Goal: Task Accomplishment & Management: Use online tool/utility

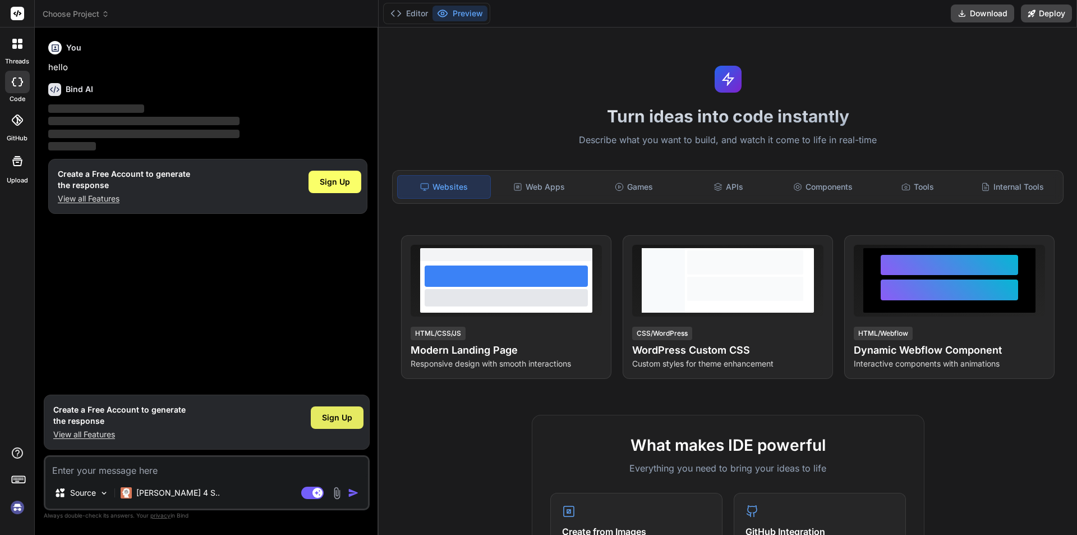
click at [337, 421] on span "Sign Up" at bounding box center [337, 417] width 30 height 11
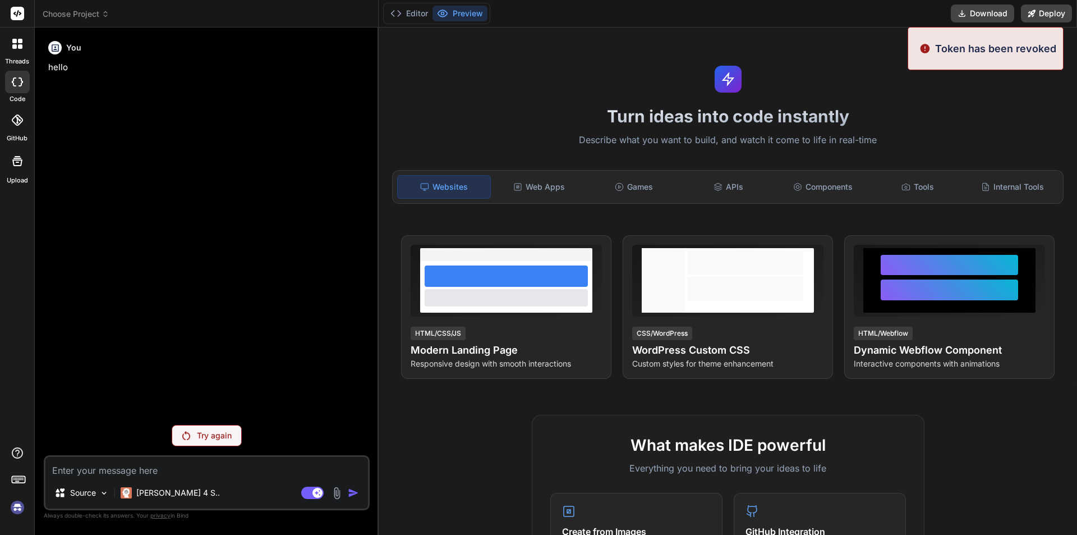
click at [115, 471] on textarea at bounding box center [206, 467] width 323 height 20
click at [199, 438] on p "Try again" at bounding box center [214, 435] width 35 height 11
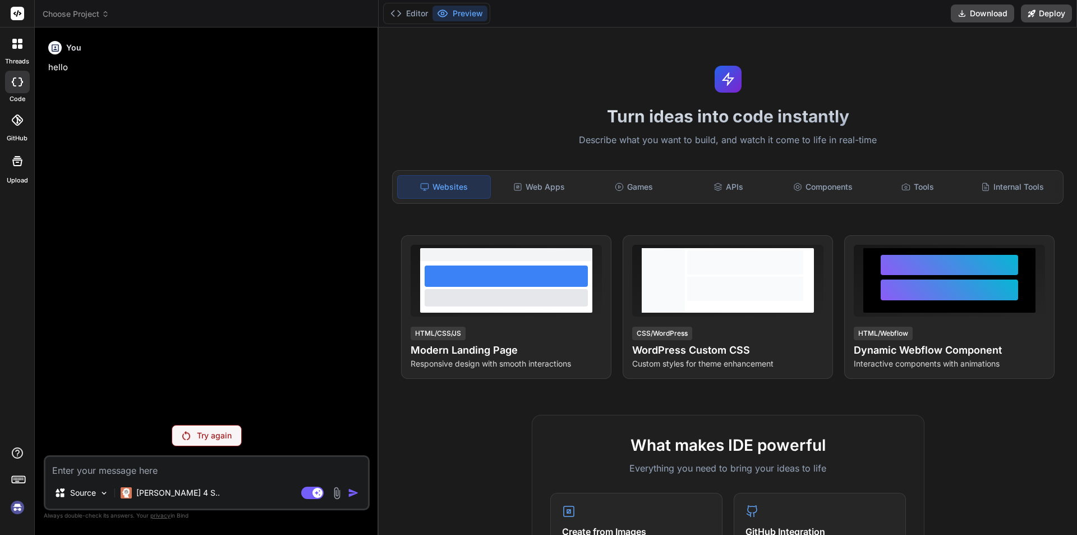
click at [7, 508] on div at bounding box center [17, 481] width 34 height 71
click at [15, 508] on img at bounding box center [17, 507] width 19 height 19
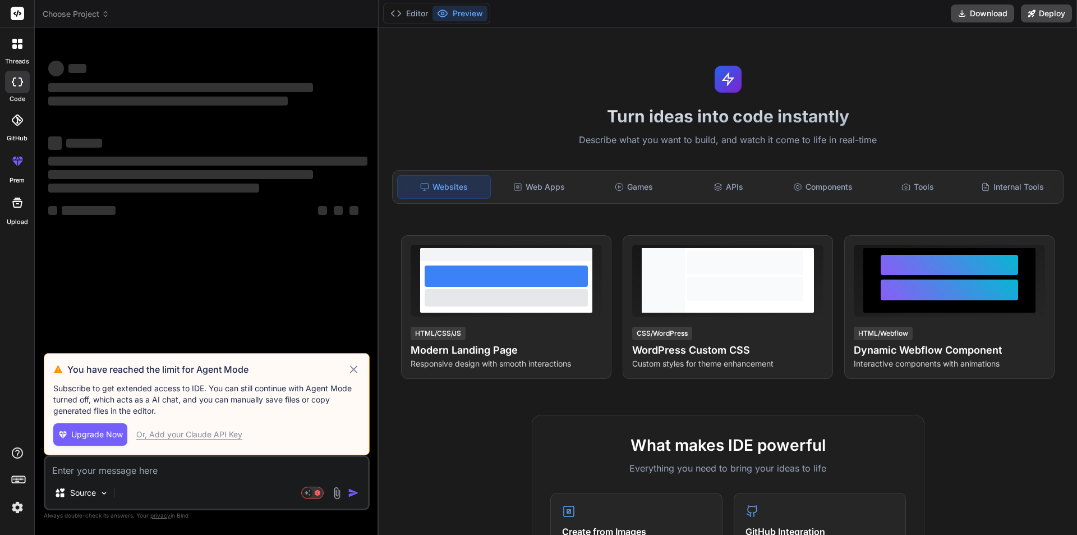
scroll to position [11, 0]
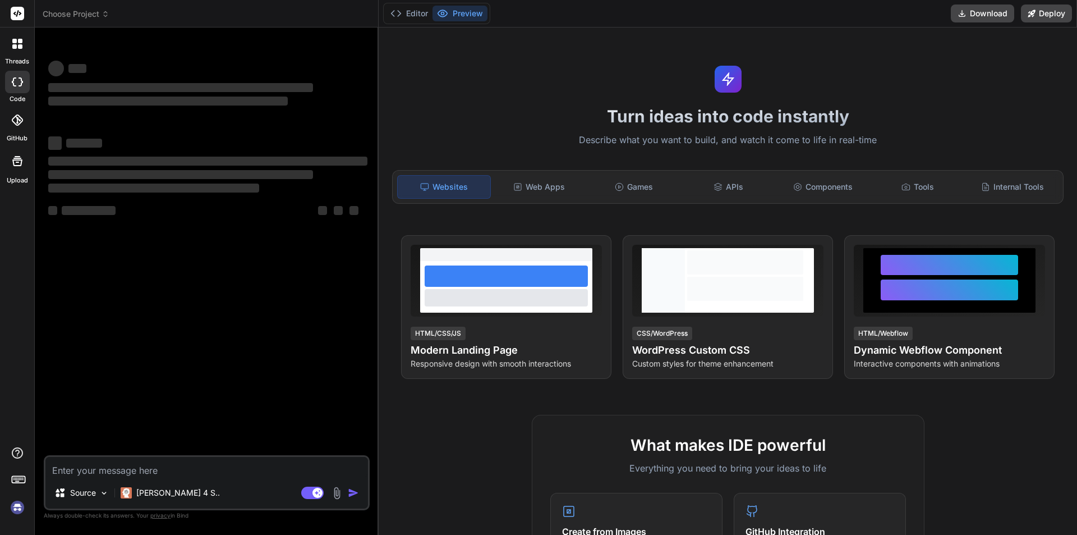
type textarea "x"
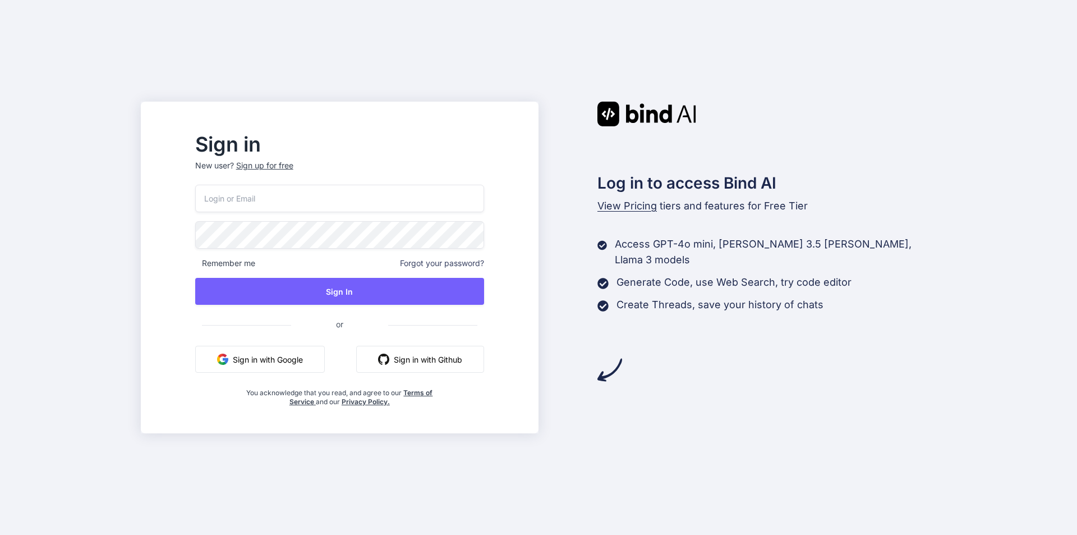
click at [277, 205] on input "email" at bounding box center [339, 198] width 289 height 27
paste input "ow9o083cze@mkzaso.com"
type input "ow9o083cze@mkzaso.com"
click at [267, 245] on div "ow9o083cze@mkzaso.com Remember me Forgot your password? Sign In or Sign in with…" at bounding box center [339, 296] width 289 height 222
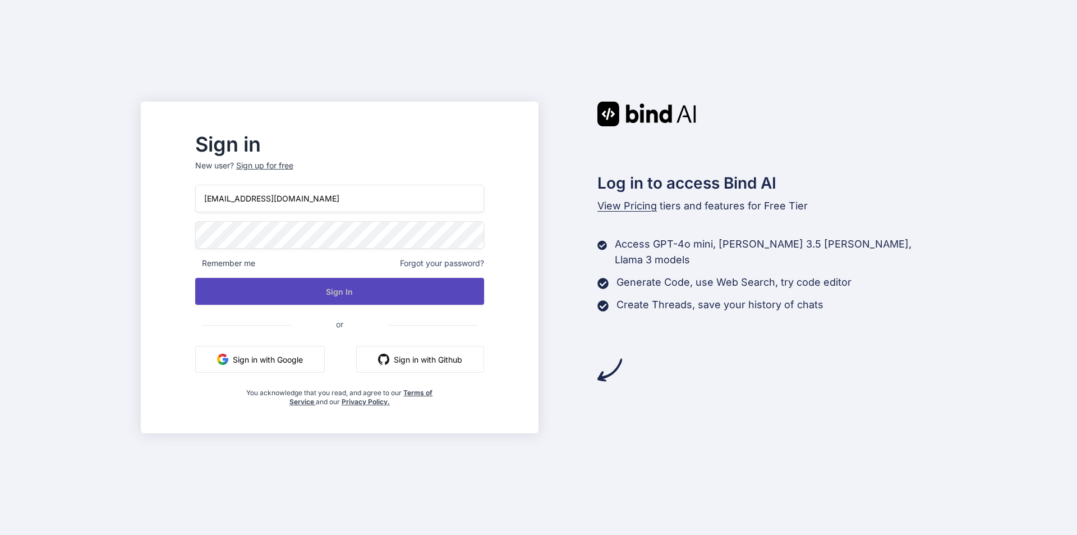
click at [326, 301] on button "Sign In" at bounding box center [339, 291] width 289 height 27
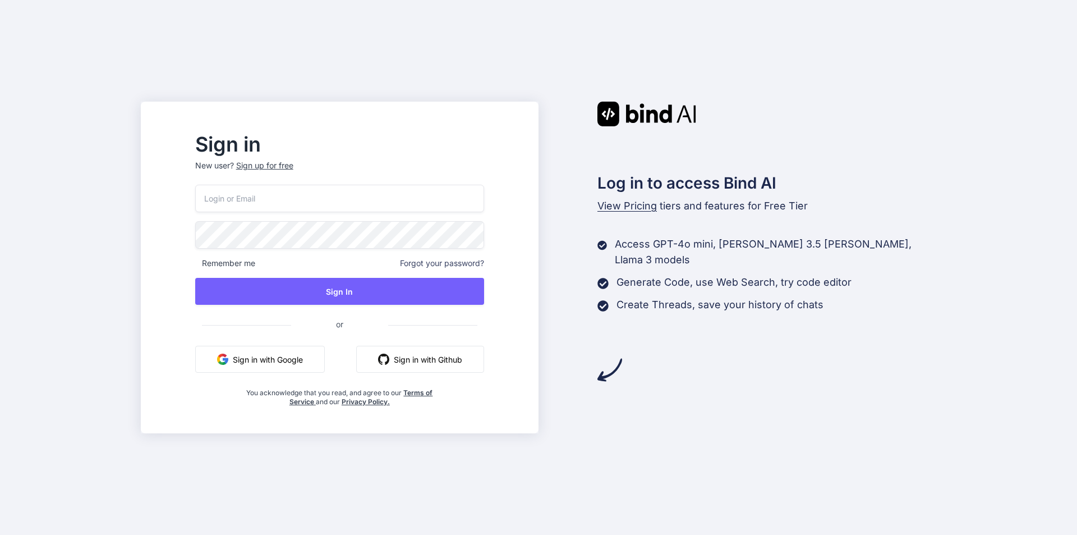
click at [285, 204] on input "email" at bounding box center [339, 198] width 289 height 27
paste input "ow9o083cze@mkzaso.com"
type input "ow9o083cze@mkzaso.com"
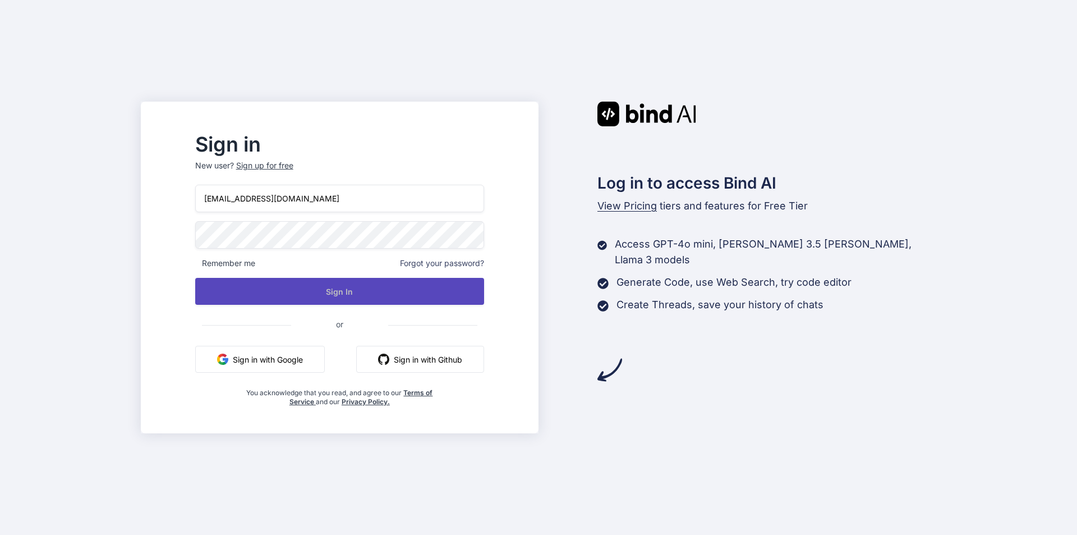
click at [341, 287] on button "Sign In" at bounding box center [339, 291] width 289 height 27
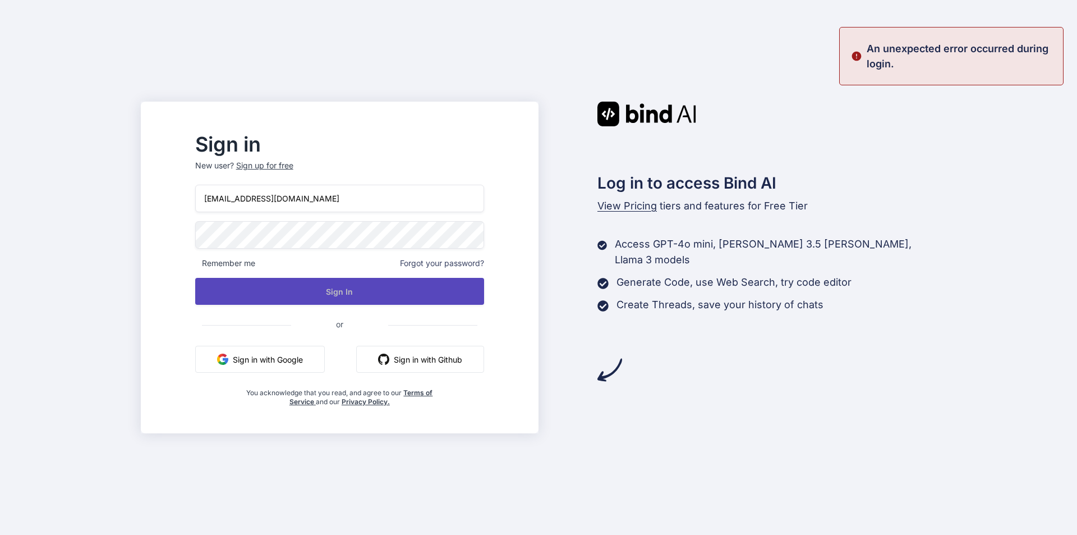
click at [337, 286] on button "Sign In" at bounding box center [339, 291] width 289 height 27
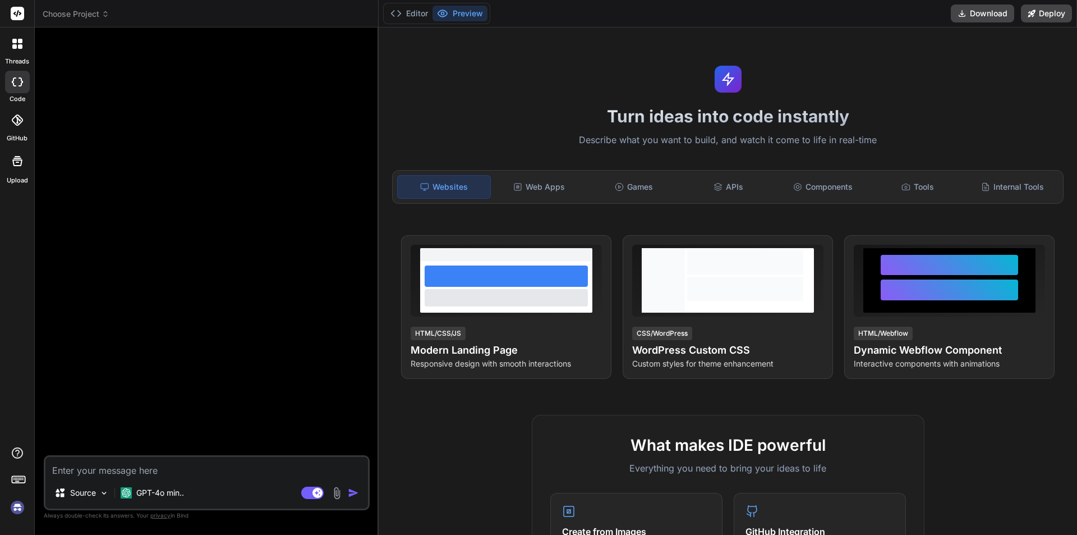
click at [19, 506] on img at bounding box center [17, 507] width 19 height 19
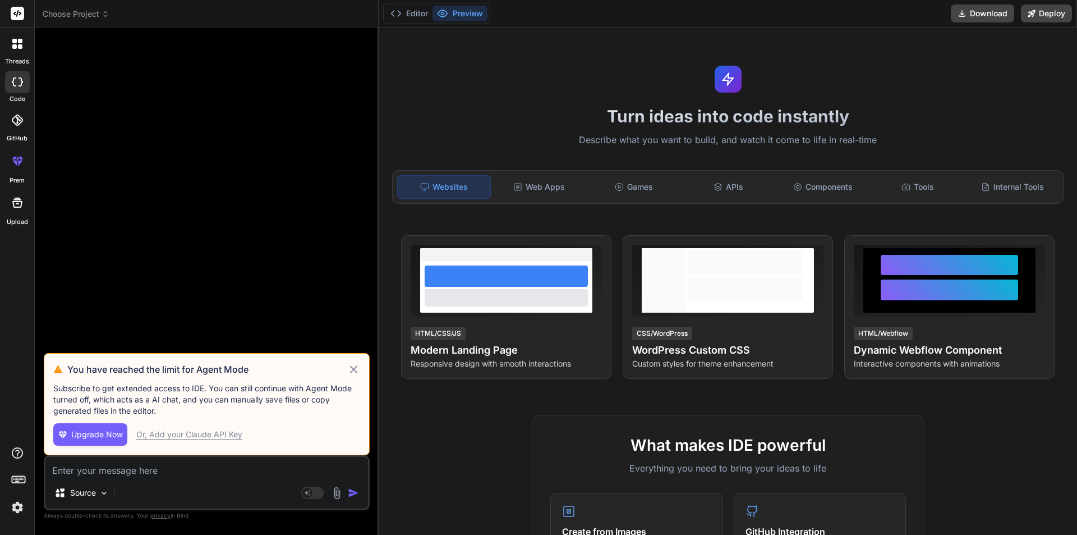
click at [354, 368] on icon at bounding box center [353, 369] width 13 height 13
type textarea "x"
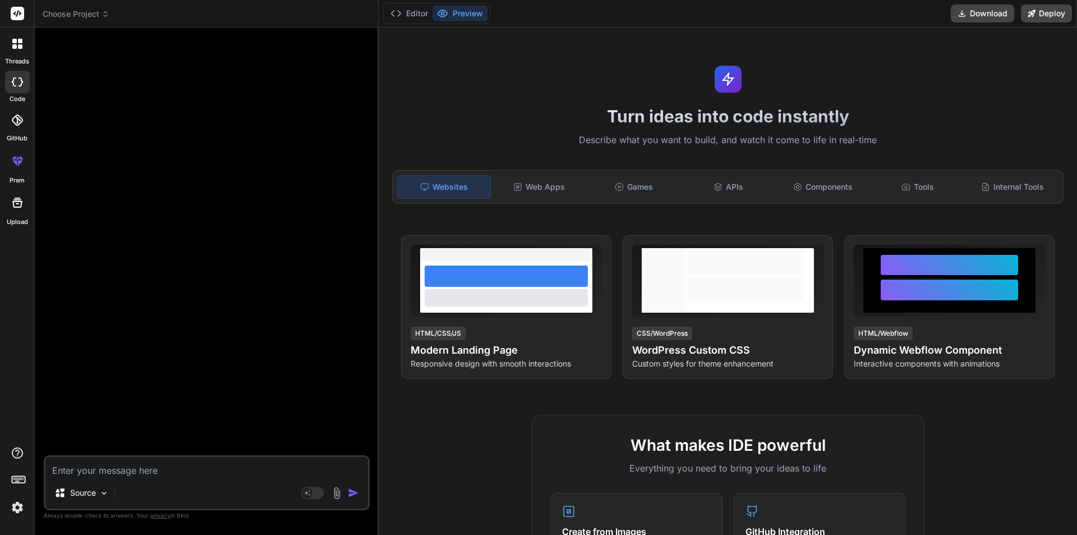
drag, startPoint x: 133, startPoint y: 468, endPoint x: 112, endPoint y: 466, distance: 21.4
click at [123, 470] on textarea at bounding box center [206, 467] width 323 height 20
paste textarea "• Work on LMS application to create dashboard screen with proper responsivness."
type textarea "• Work on LMS application to create dashboard screen with proper responsivness."
type textarea "x"
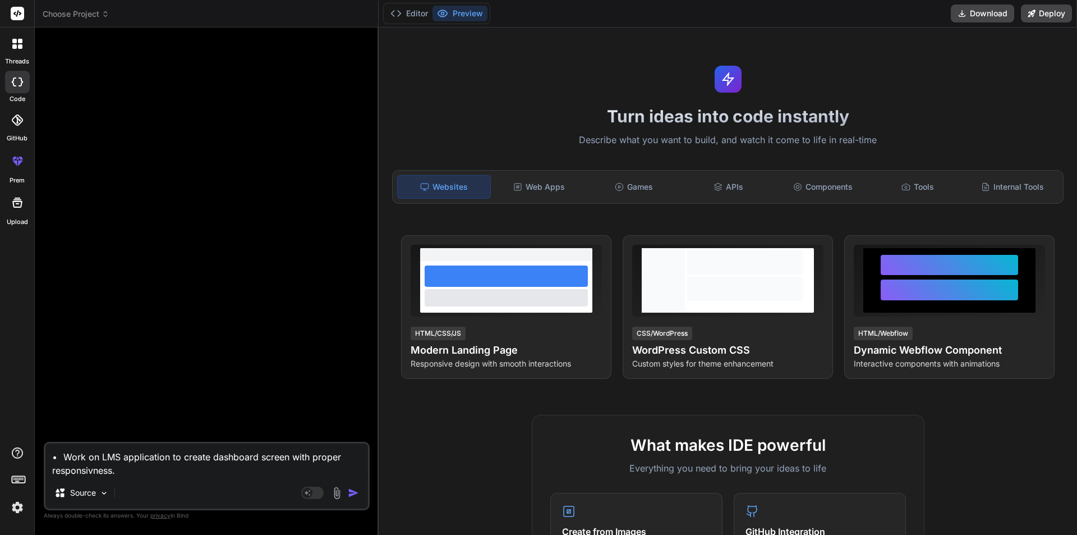
type textarea "• Work on LMS application to create dashboard screen with proper responsivness."
type textarea "x"
type textarea "• Work on LMS application to create dashboard screen with proper responsivness.…"
type textarea "x"
type textarea "• Work on LMS application to create dashboard screen with proper responsivness.…"
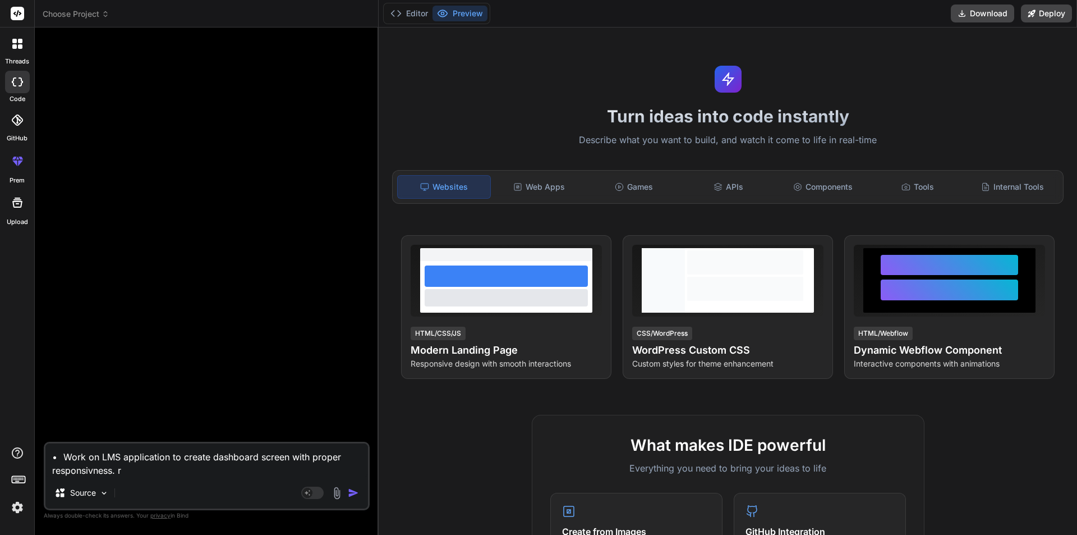
type textarea "x"
type textarea "• Work on LMS application to create dashboard screen with proper responsivness.…"
type textarea "x"
type textarea "• Work on LMS application to create dashboard screen with proper responsivness.…"
type textarea "x"
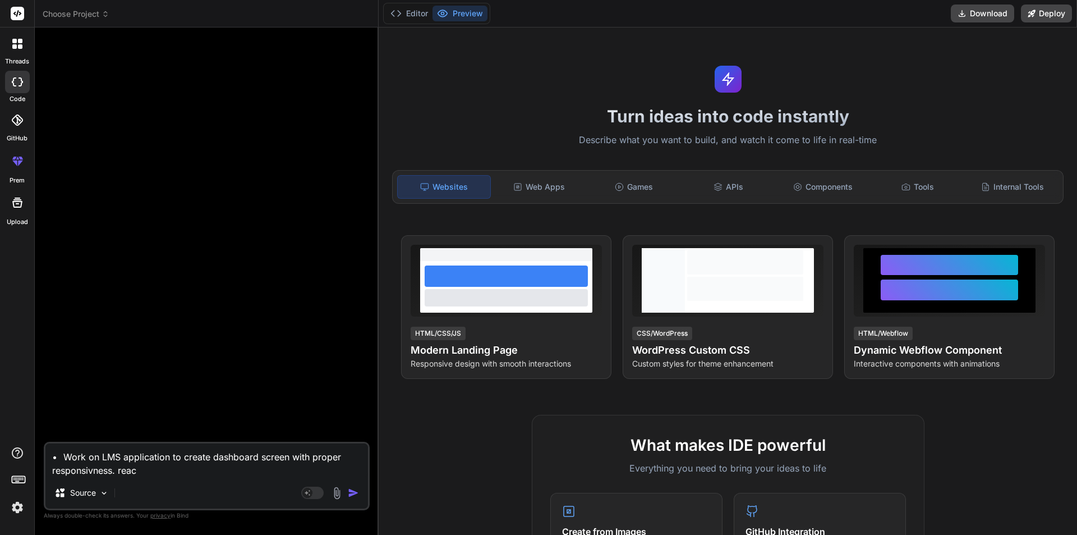
type textarea "• Work on LMS application to create dashboard screen with proper responsivness.…"
type textarea "x"
type textarea "• Work on LMS application to create dashboard screen with proper responsivness.…"
type textarea "x"
type textarea "• Work on LMS application to create dashboard screen with proper responsivness.…"
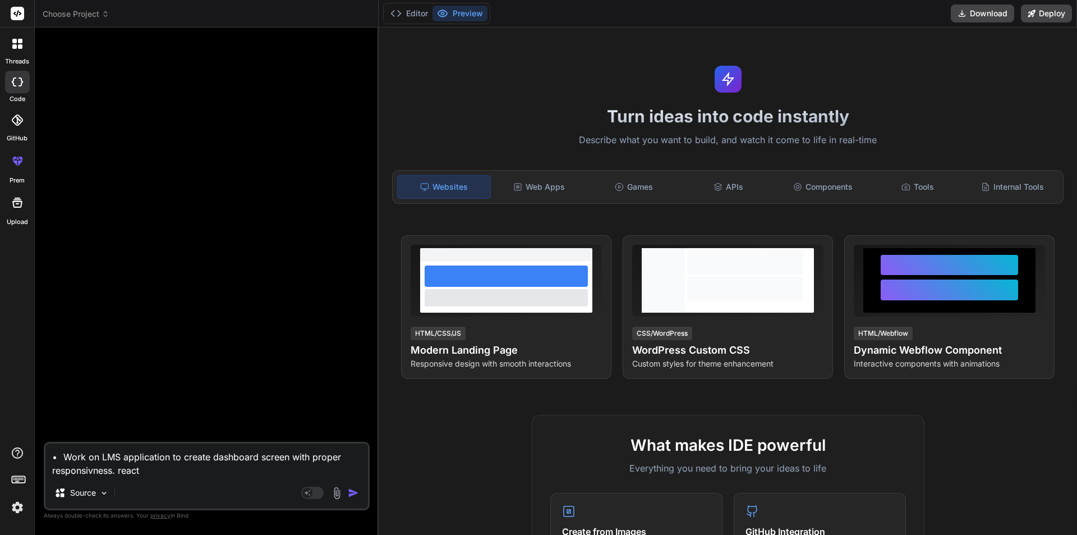
type textarea "x"
type textarea "• Work on LMS application to create dashboard screen with proper responsivness.…"
type textarea "x"
type textarea "• Work on LMS application to create dashboard screen with proper responsivness.…"
type textarea "x"
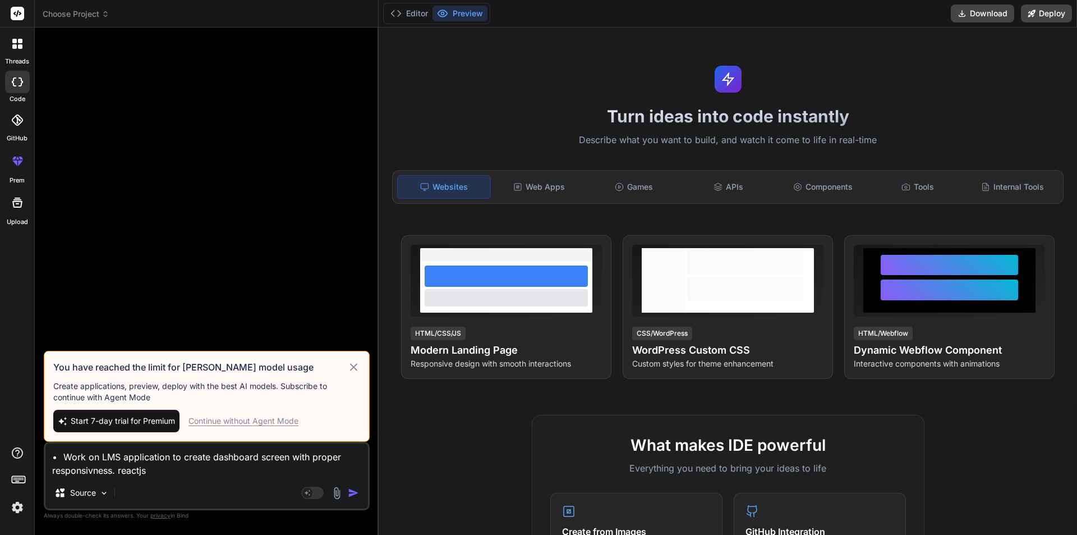
type textarea "• Work on LMS application to create dashboard screen with proper responsivness.…"
click at [270, 423] on div "Continue without Agent Mode" at bounding box center [244, 420] width 110 height 11
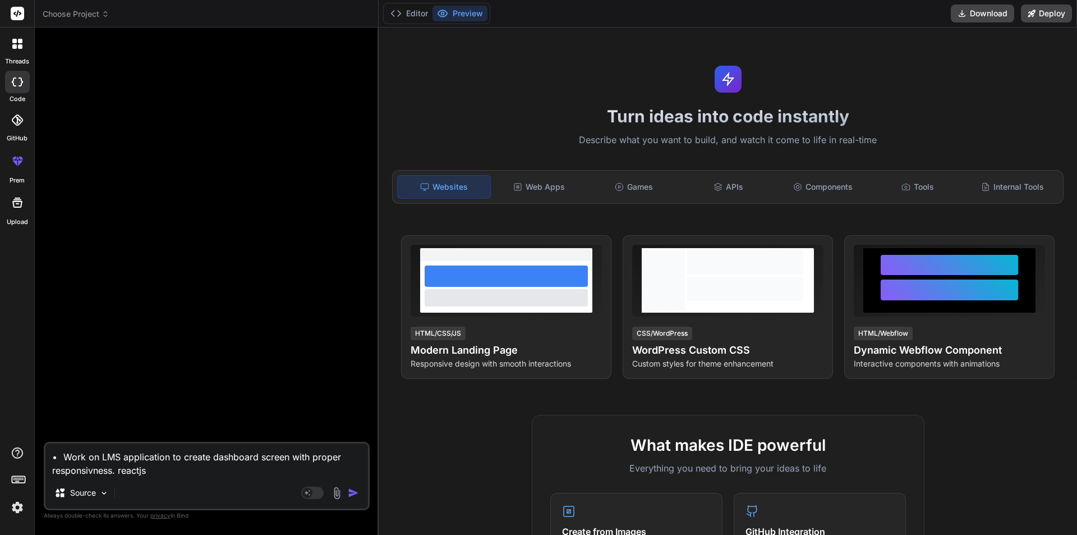
click at [356, 494] on img "button" at bounding box center [353, 492] width 11 height 11
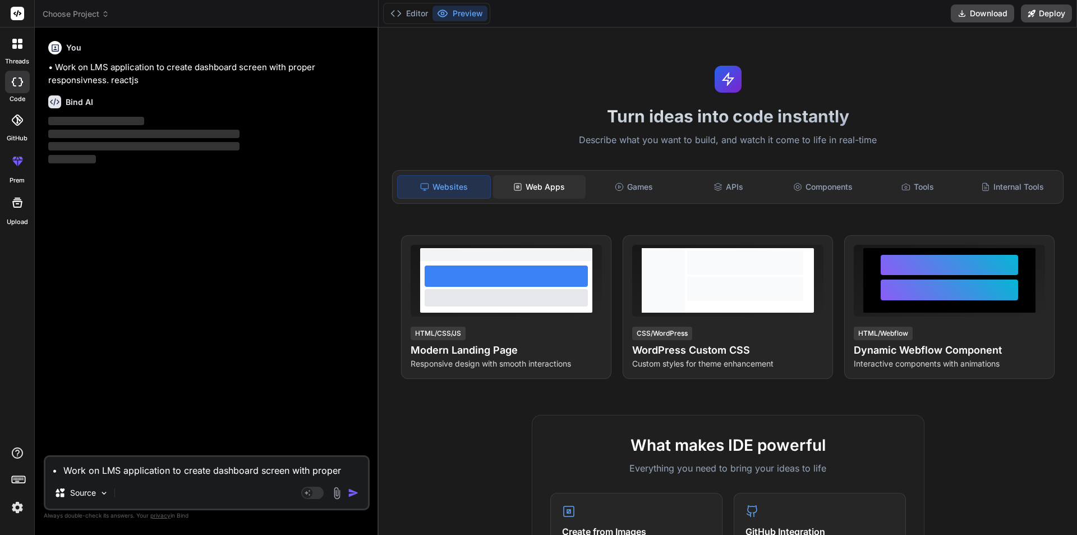
click at [546, 191] on div "Web Apps" at bounding box center [539, 187] width 93 height 24
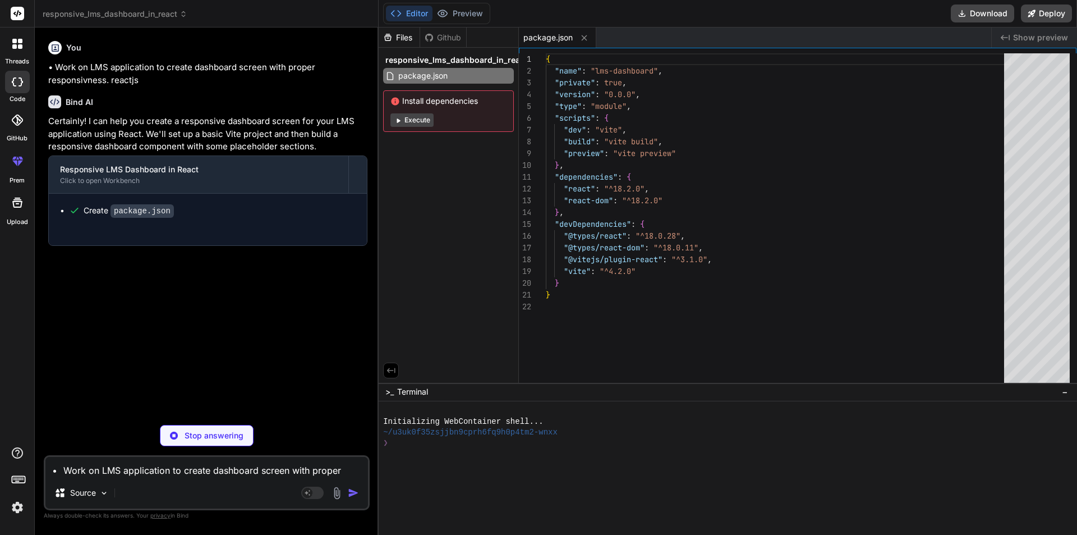
type textarea "x"
type textarea "<script type="module" src="/src/main.jsx"></script> </body> </html>"
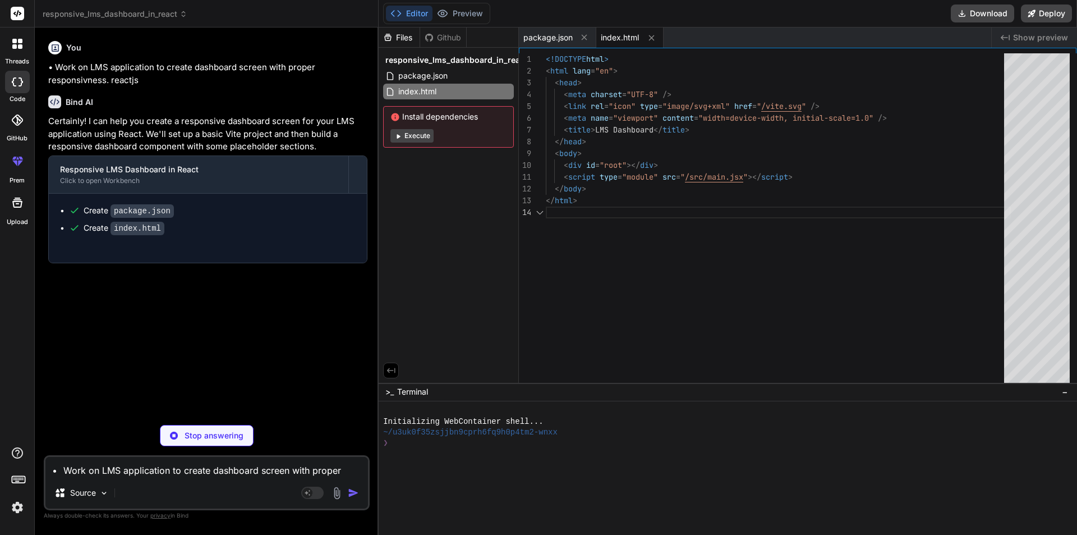
type textarea "x"
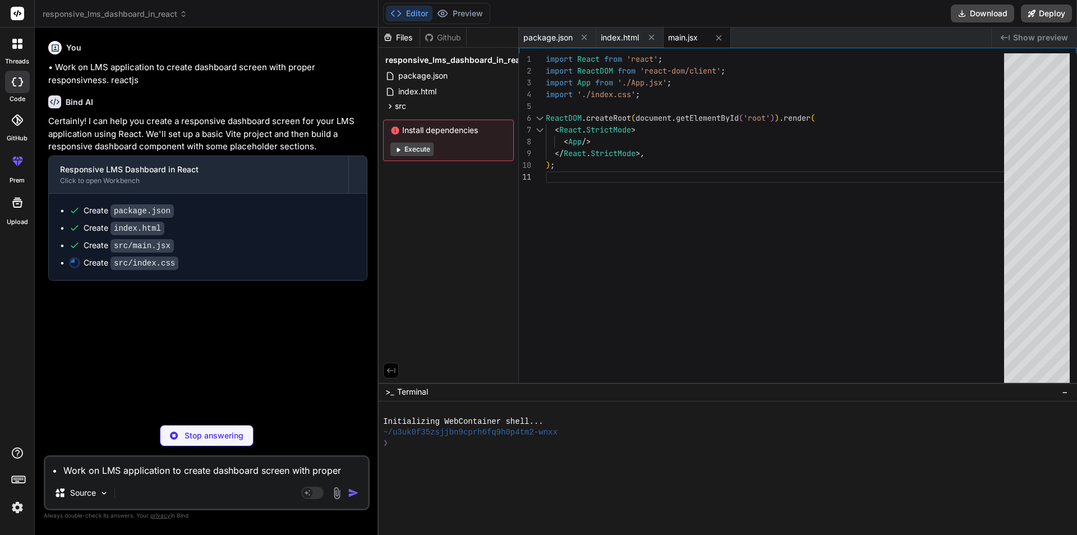
type textarea "x"
type textarea "} }"
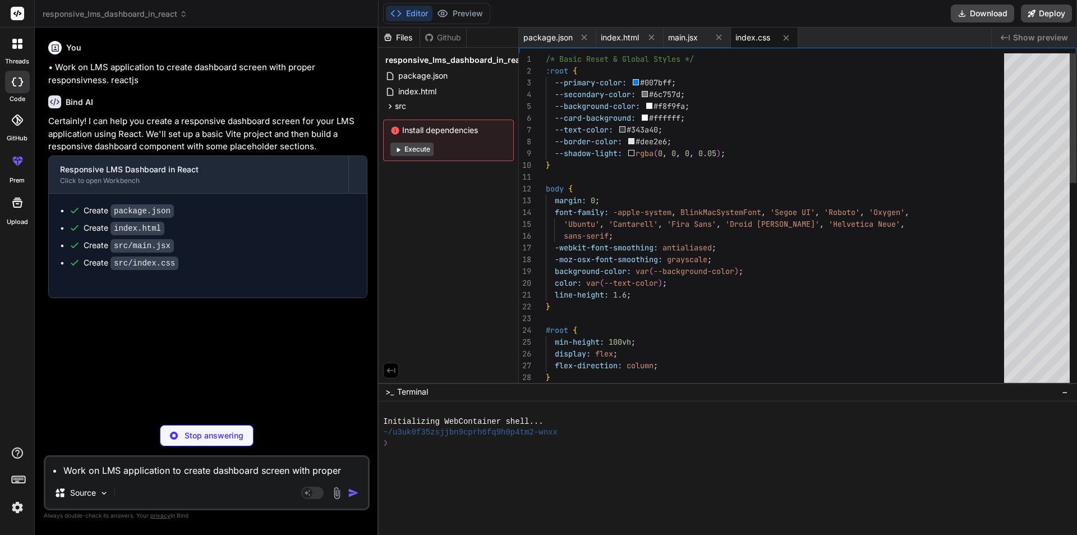
type textarea "x"
type textarea "} export default App;"
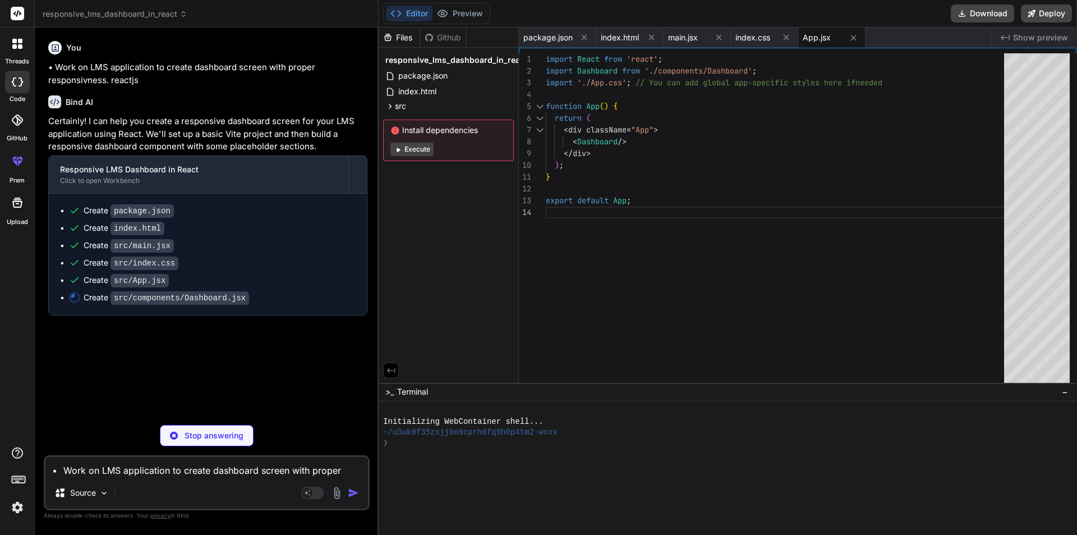
type textarea "x"
type textarea "); }; export default Dashboard;"
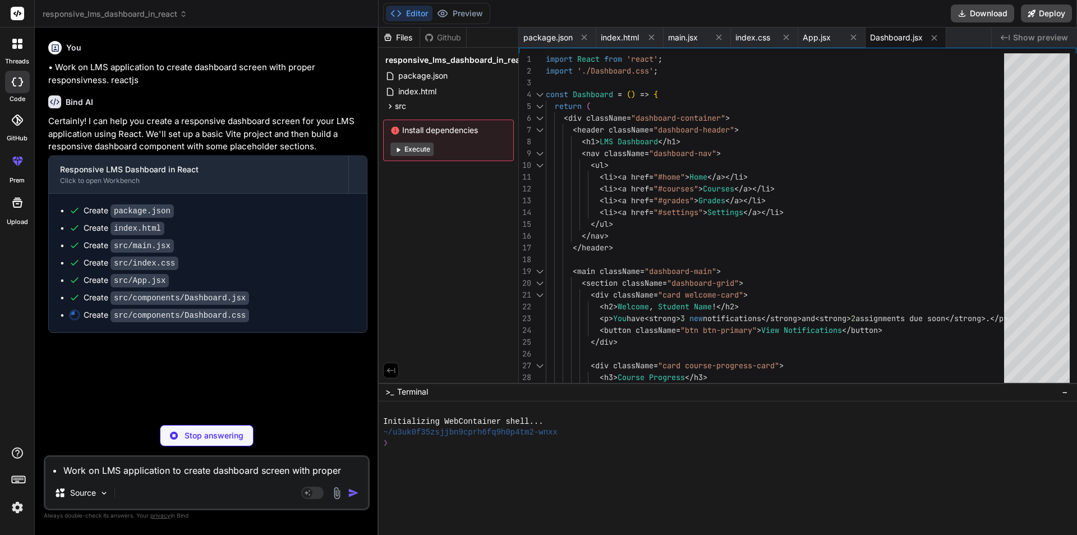
type textarea "x"
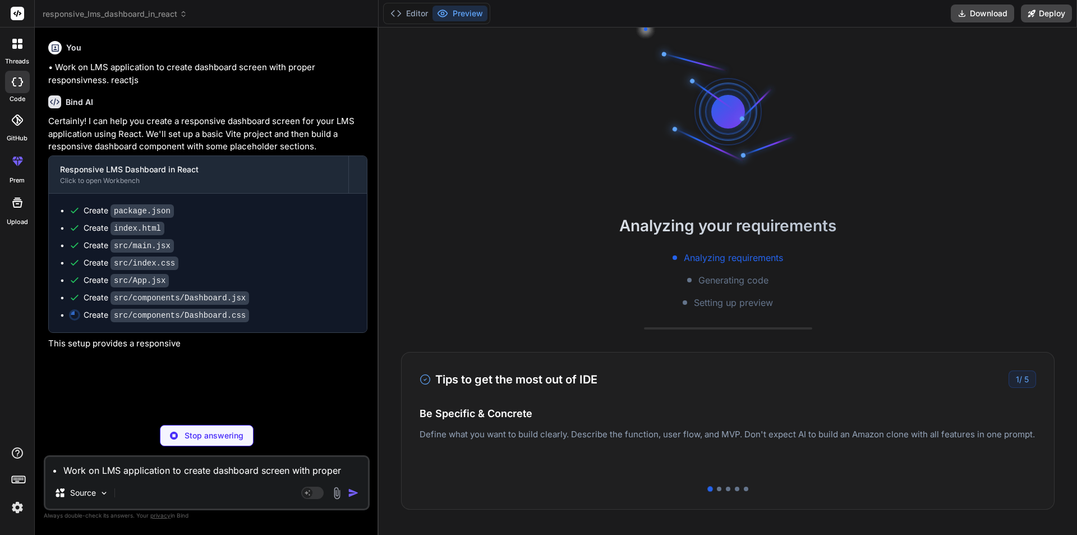
scroll to position [0, 38]
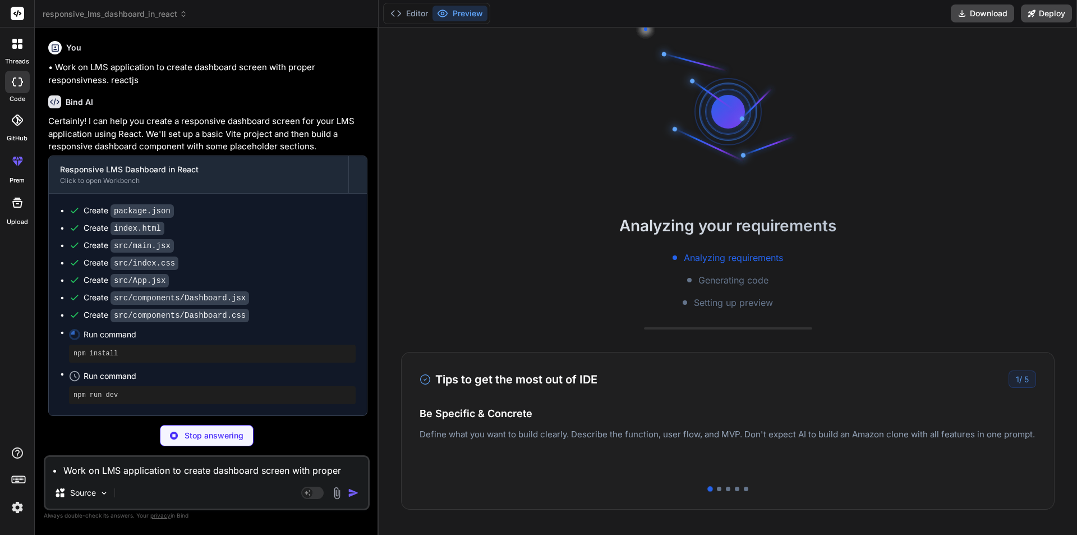
type textarea "x"
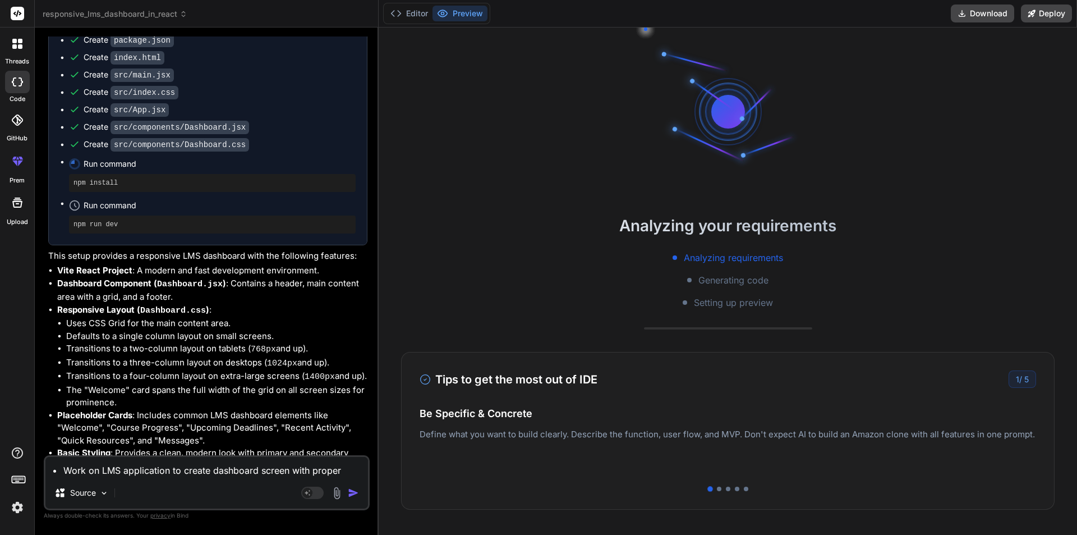
scroll to position [2, 0]
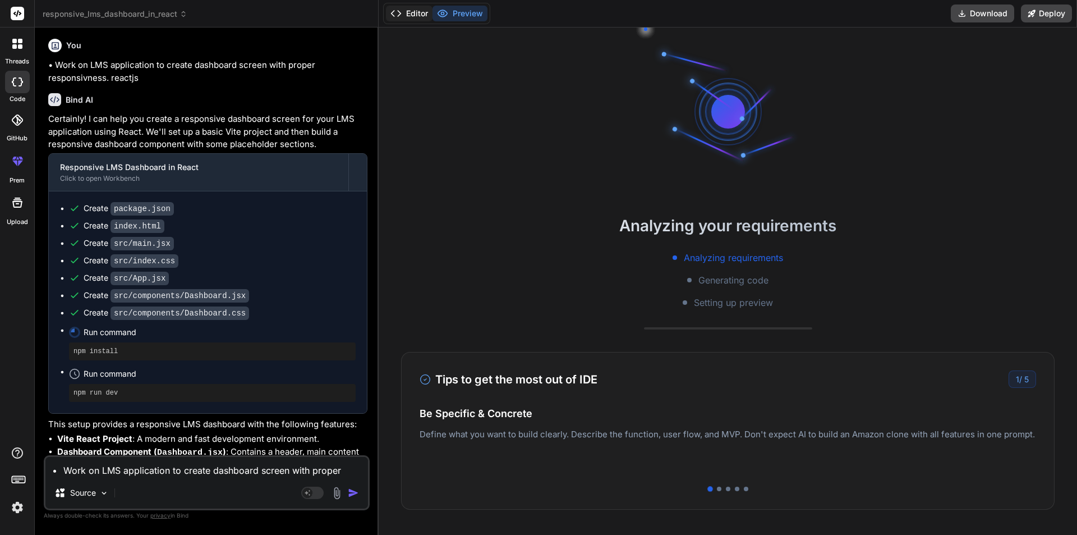
click at [416, 13] on button "Editor" at bounding box center [409, 14] width 47 height 16
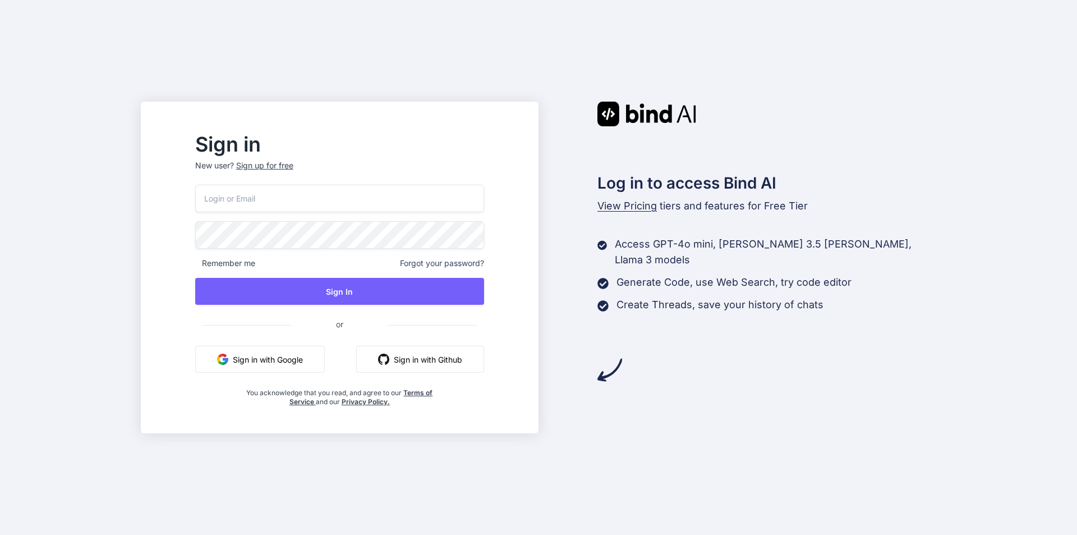
click at [276, 199] on input "email" at bounding box center [339, 198] width 289 height 27
paste input "[EMAIL_ADDRESS][DOMAIN_NAME]"
type input "[EMAIL_ADDRESS][DOMAIN_NAME]"
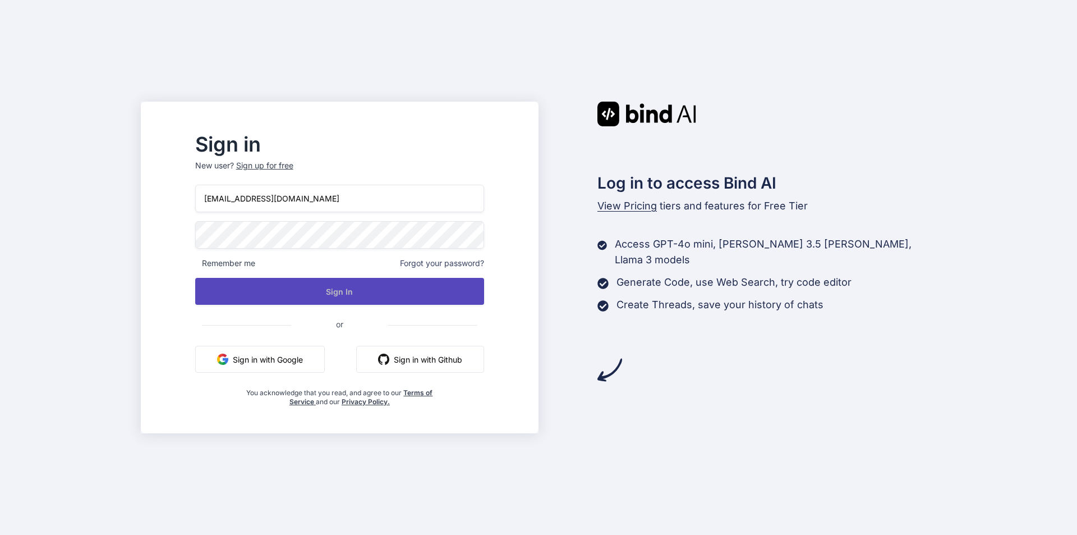
click at [352, 289] on button "Sign In" at bounding box center [339, 291] width 289 height 27
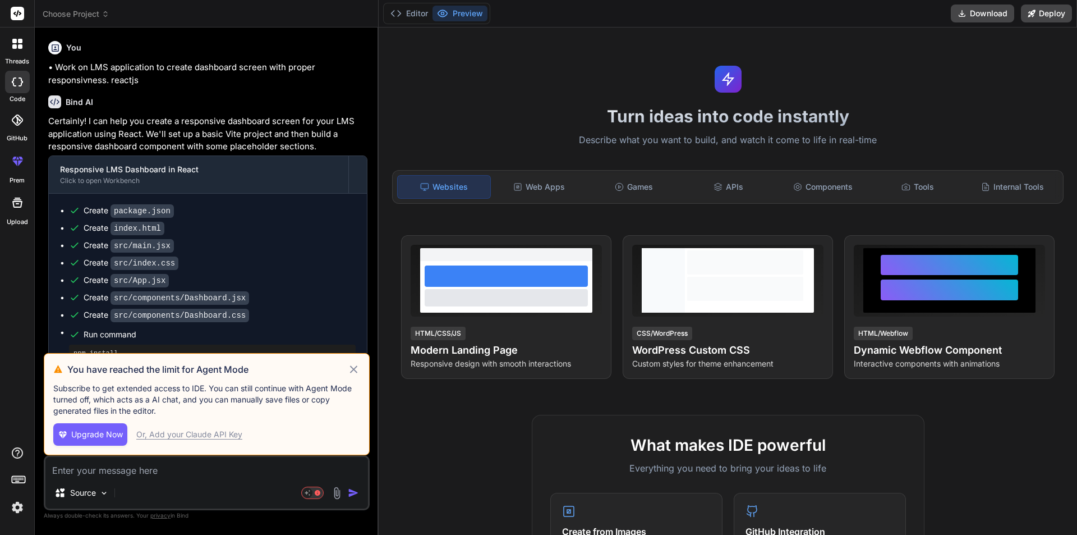
click at [354, 369] on icon at bounding box center [353, 368] width 7 height 7
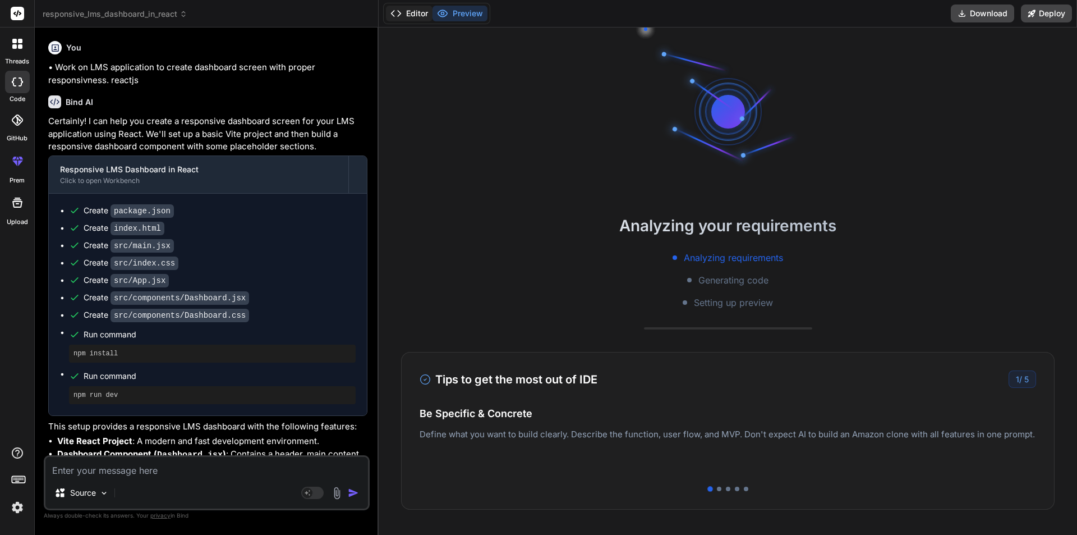
click at [416, 16] on button "Editor" at bounding box center [409, 14] width 47 height 16
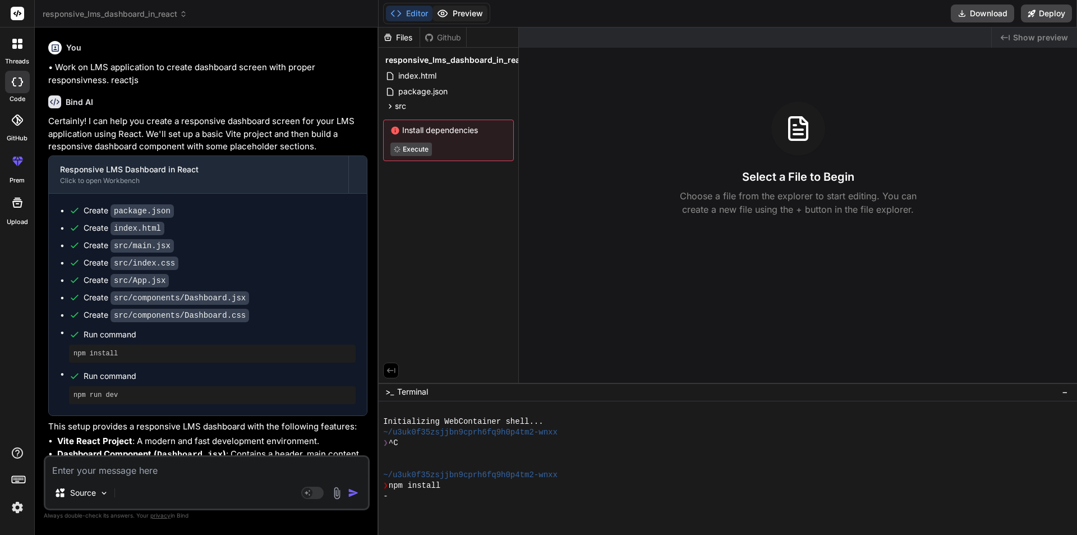
click at [457, 15] on button "Preview" at bounding box center [460, 14] width 55 height 16
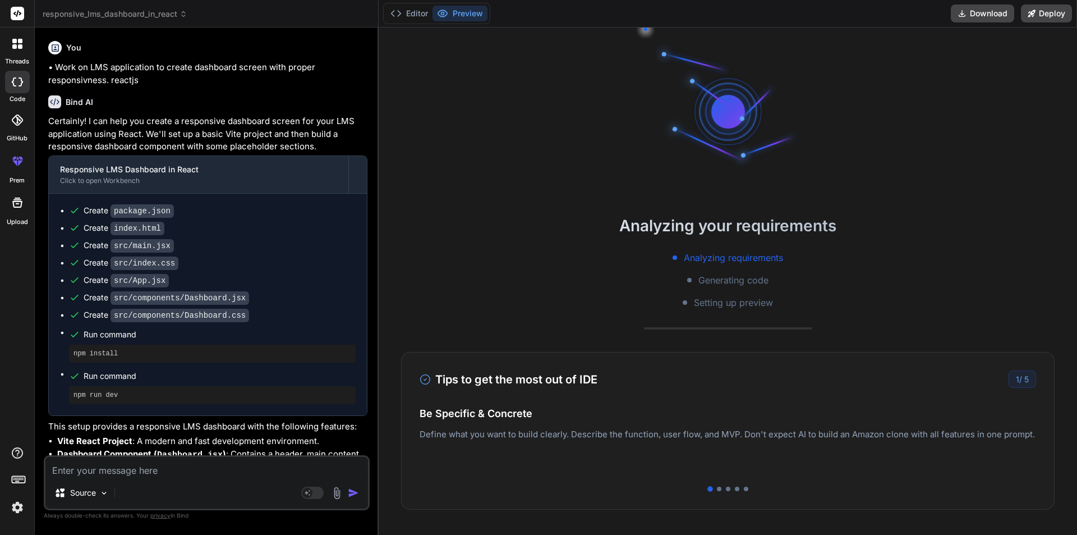
click at [209, 296] on code "src/components/Dashboard.jsx" at bounding box center [180, 297] width 139 height 13
click at [411, 12] on button "Editor" at bounding box center [409, 14] width 47 height 16
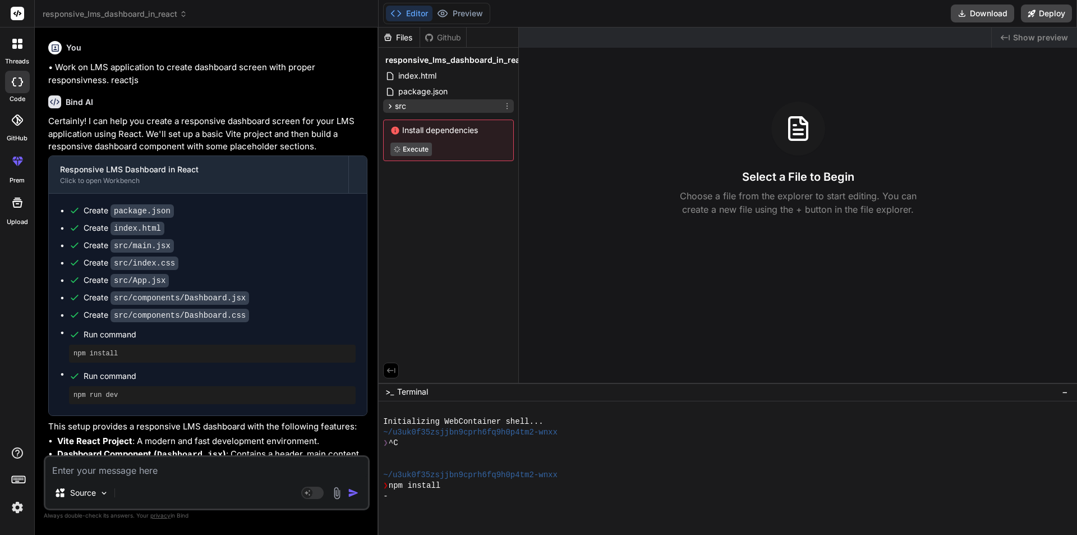
click at [395, 106] on span "src" at bounding box center [400, 105] width 11 height 11
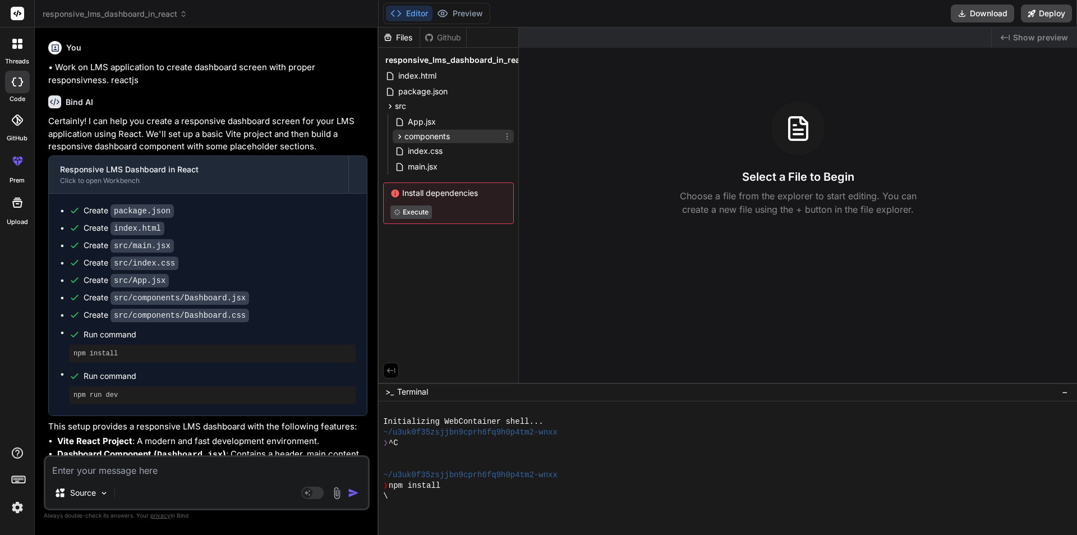
click at [419, 139] on span "components" at bounding box center [427, 136] width 45 height 11
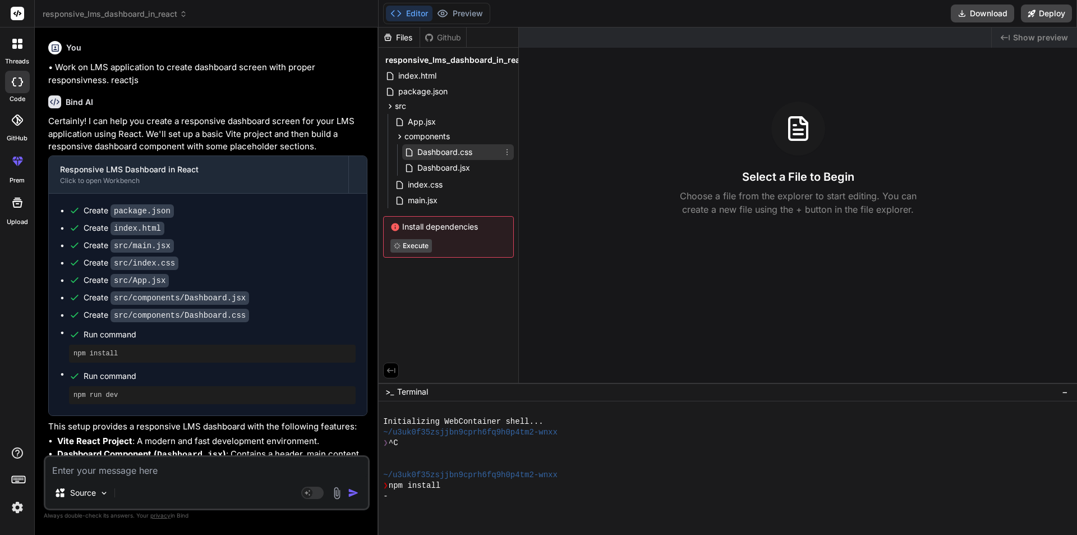
click at [446, 159] on div "Dashboard.css" at bounding box center [458, 152] width 112 height 16
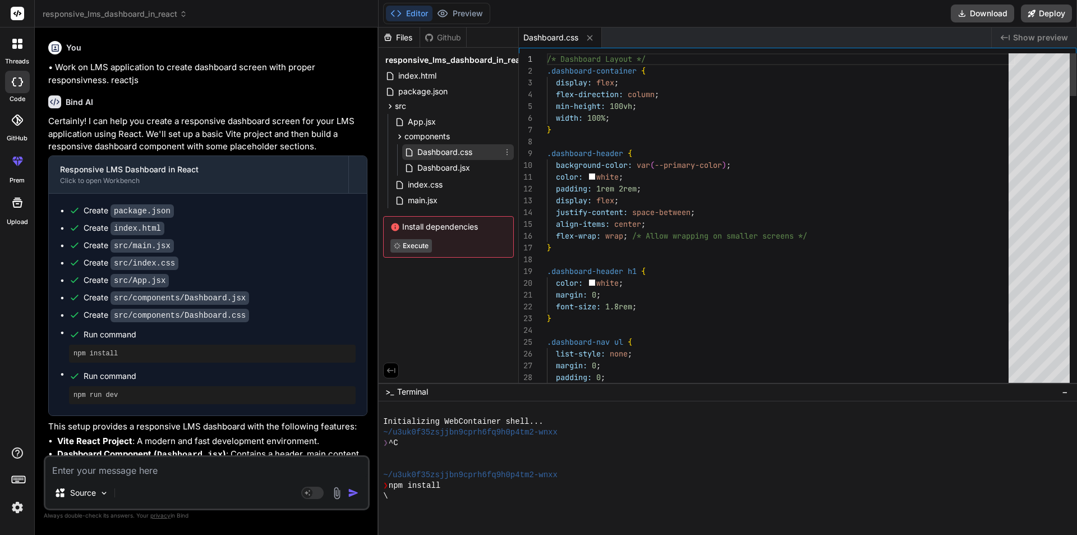
type textarea "x"
click at [441, 162] on span "Dashboard.jsx" at bounding box center [443, 167] width 55 height 13
type textarea "</footer> </div> ); }; export default Dashboard;"
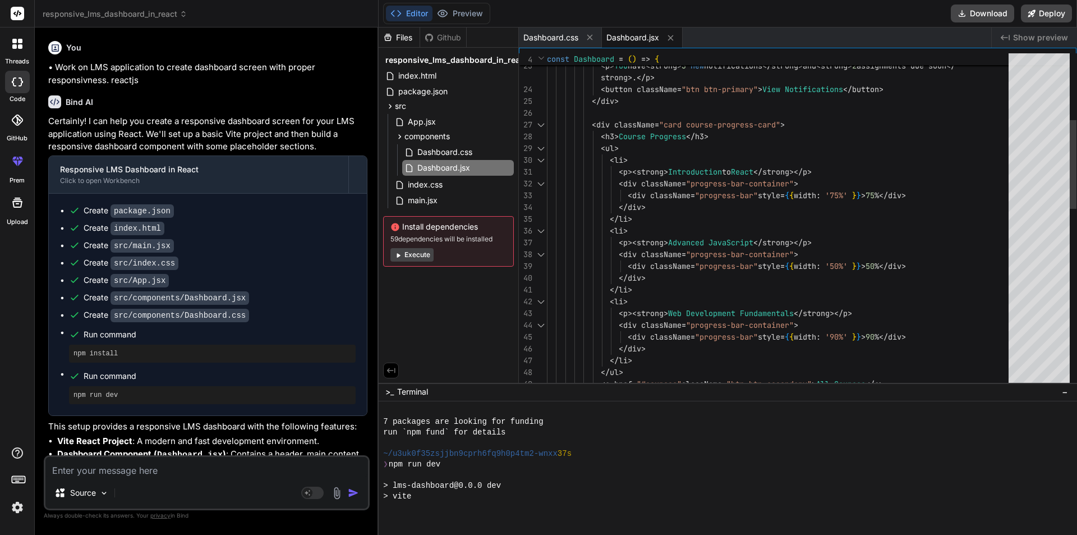
scroll to position [107, 0]
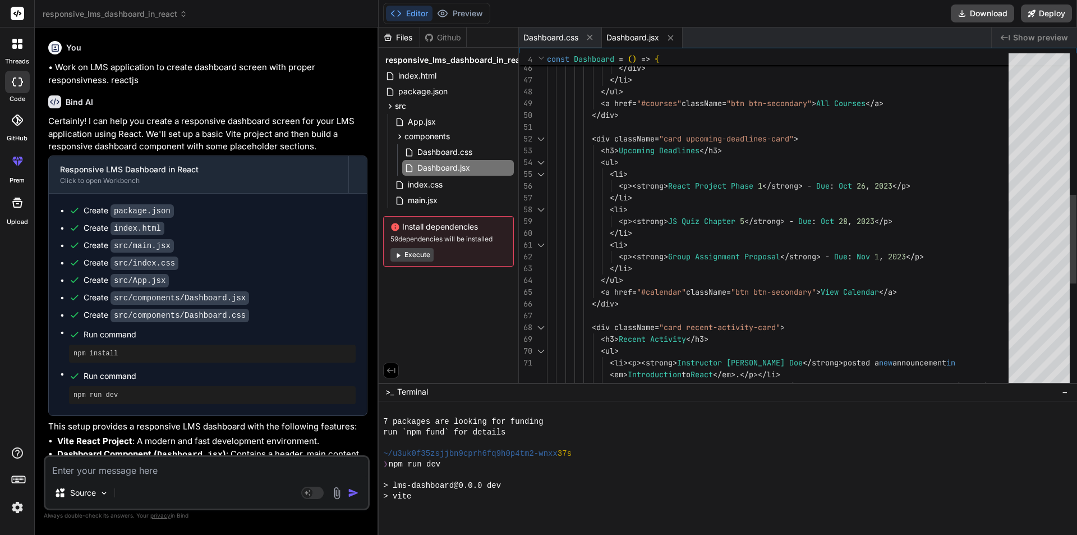
type textarea "x"
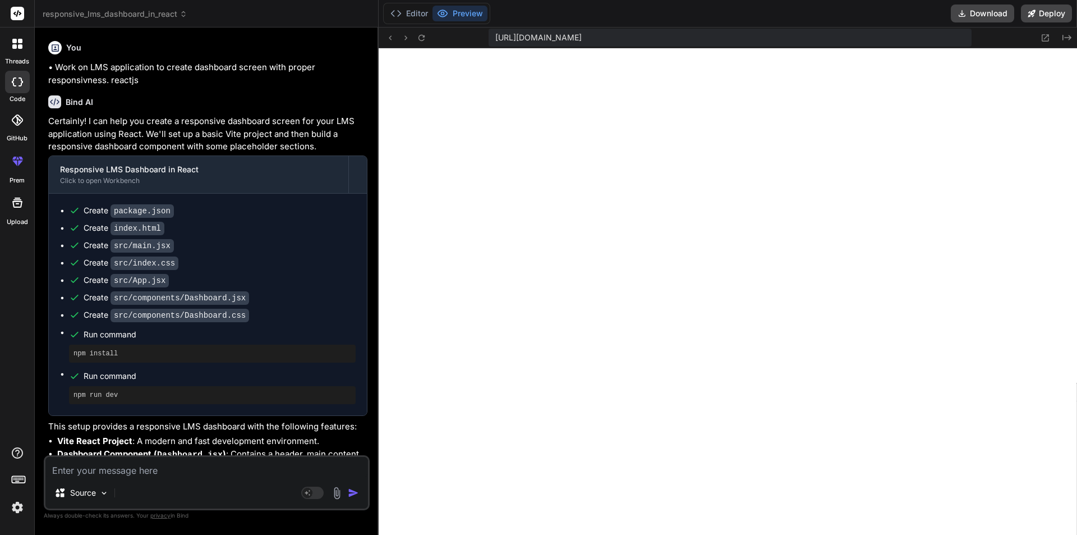
scroll to position [363, 0]
click at [112, 459] on textarea at bounding box center [206, 467] width 323 height 20
type textarea "f"
type textarea "x"
type textarea "fi"
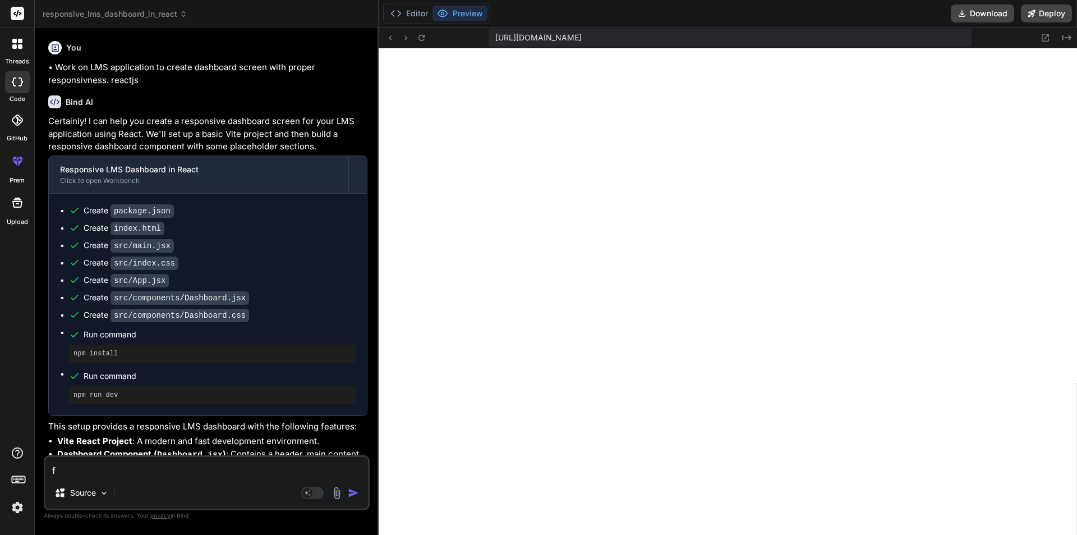
type textarea "x"
type textarea "fix"
type textarea "x"
type textarea "fix"
type textarea "x"
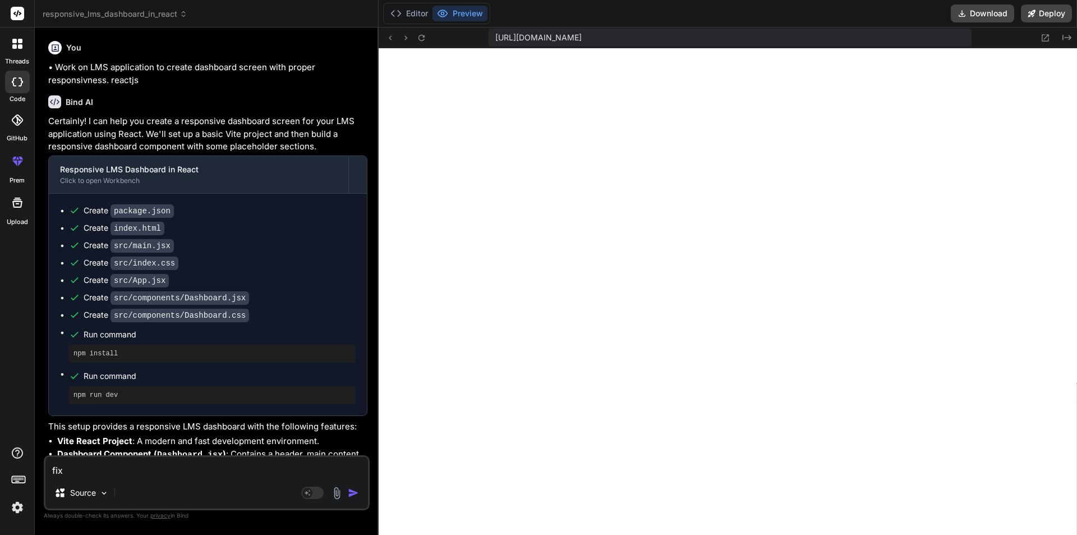
type textarea "fix e"
type textarea "x"
type textarea "fix er"
type textarea "x"
type textarea "fix err"
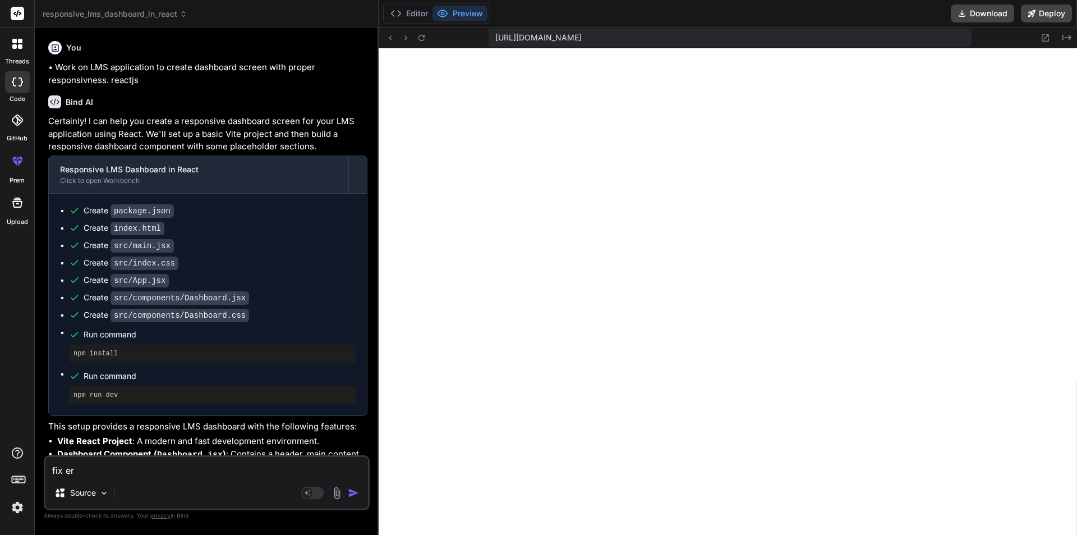
type textarea "x"
type textarea "fix erro"
type textarea "x"
type textarea "fix error"
type textarea "x"
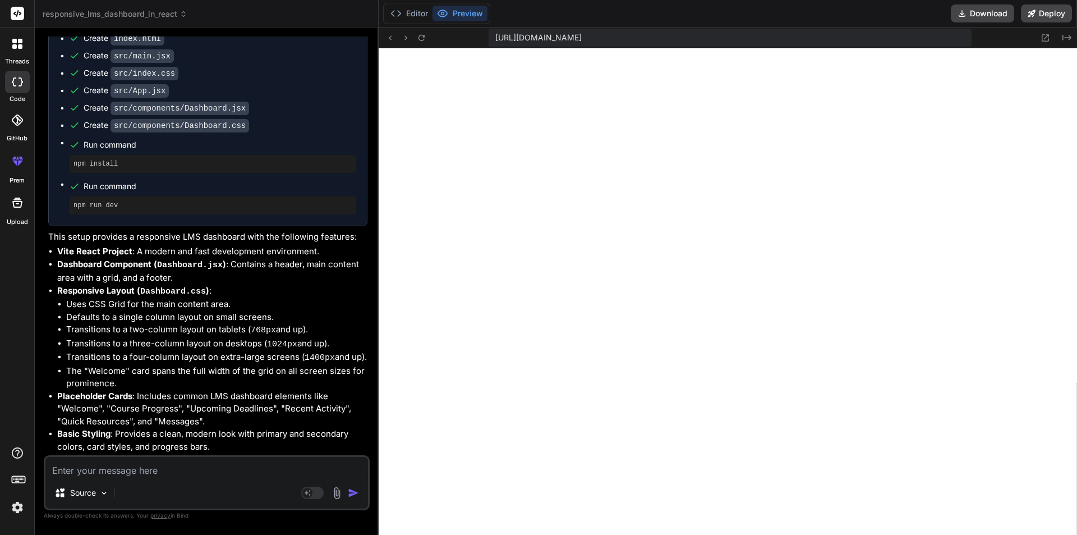
scroll to position [343, 0]
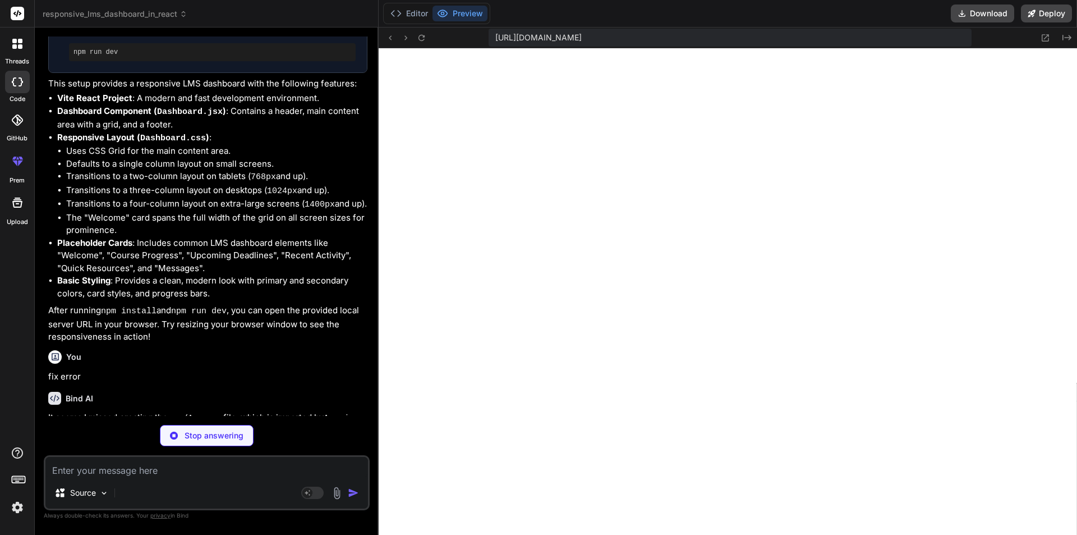
type textarea "x"
type textarea "/* Add any global app-specific styles here if needed */"
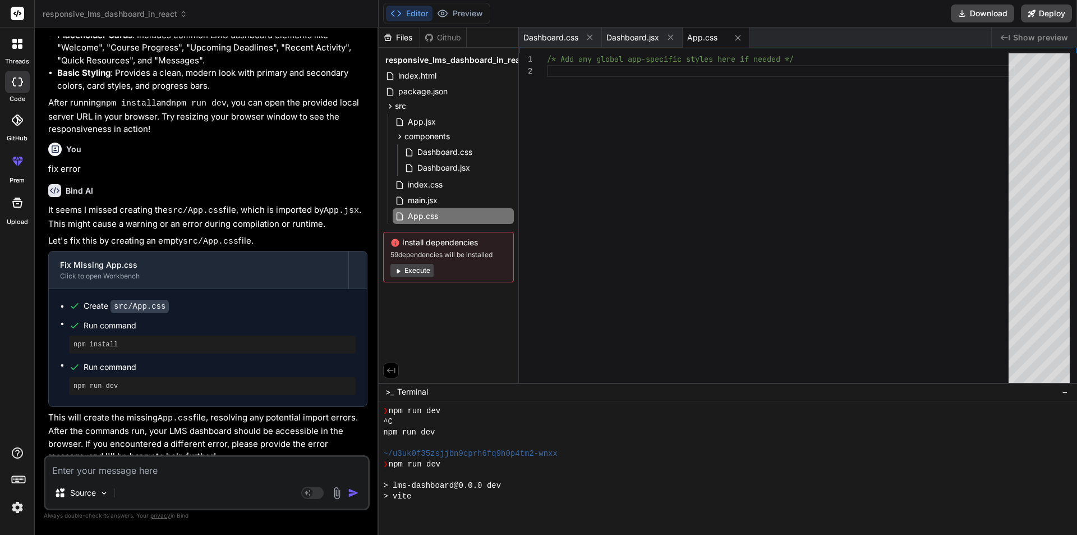
scroll to position [757, 0]
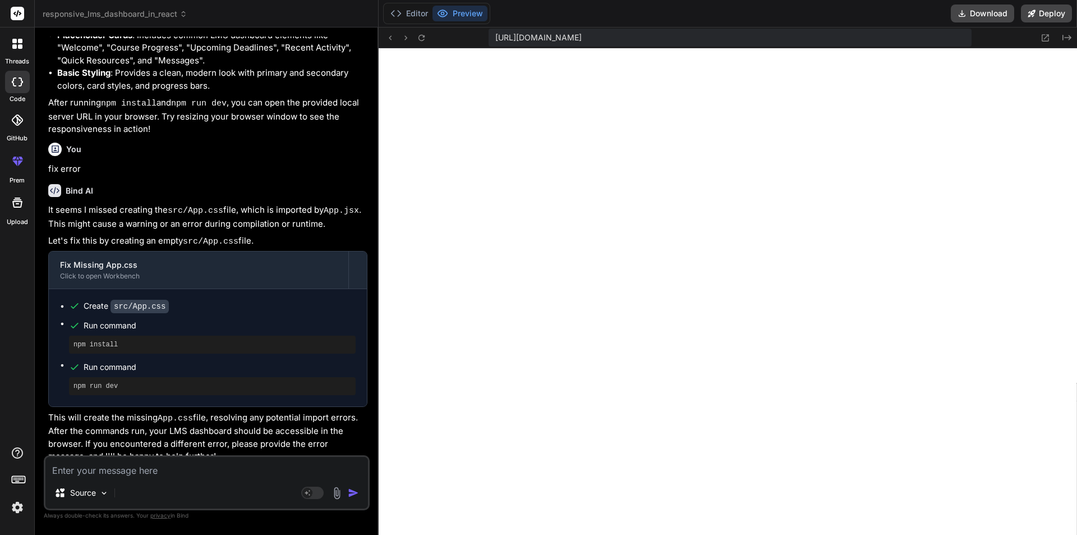
click at [13, 49] on div at bounding box center [18, 44] width 24 height 24
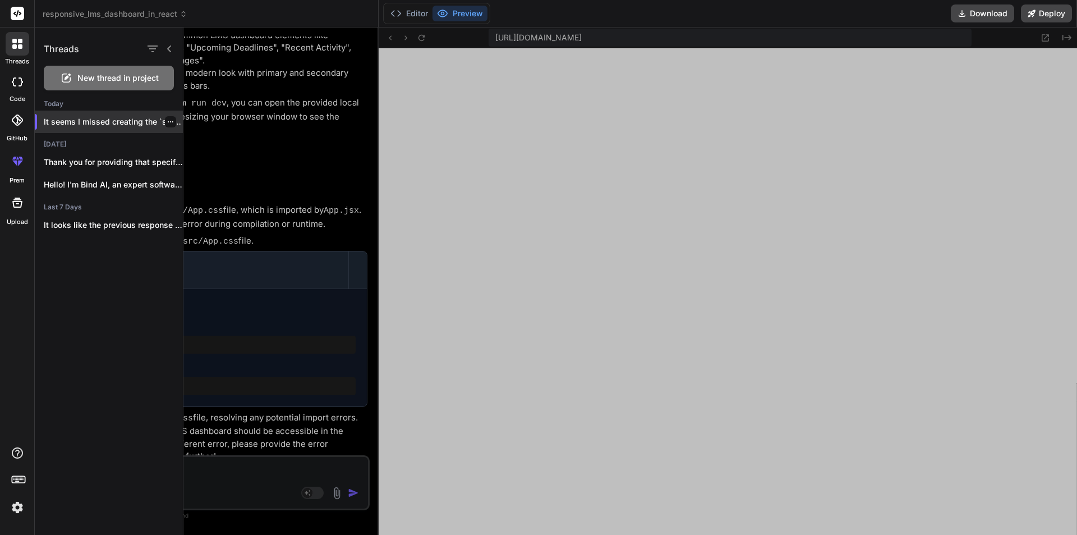
click at [167, 120] on icon "button" at bounding box center [170, 121] width 7 height 7
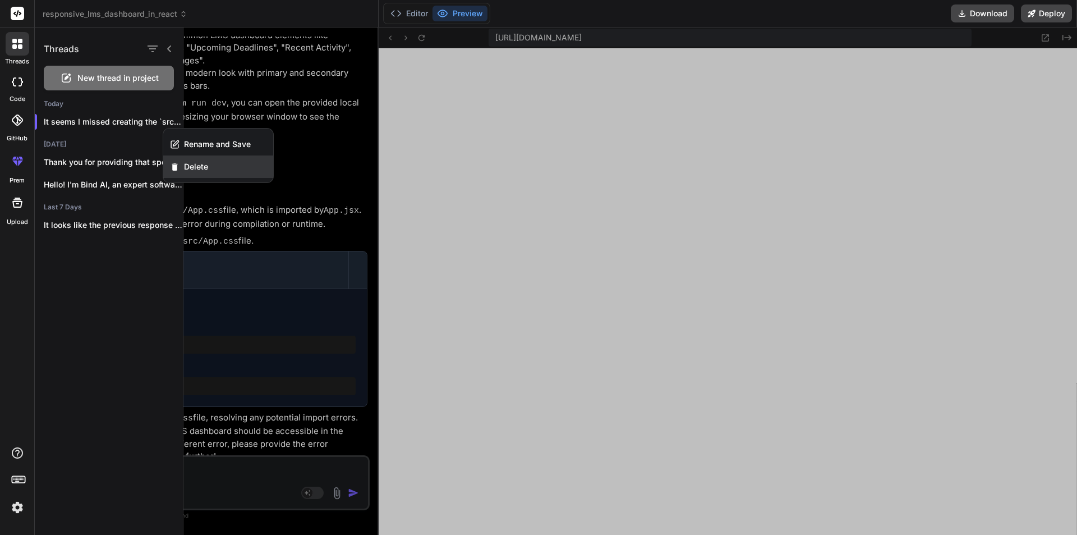
click at [185, 163] on span "Delete" at bounding box center [196, 166] width 24 height 11
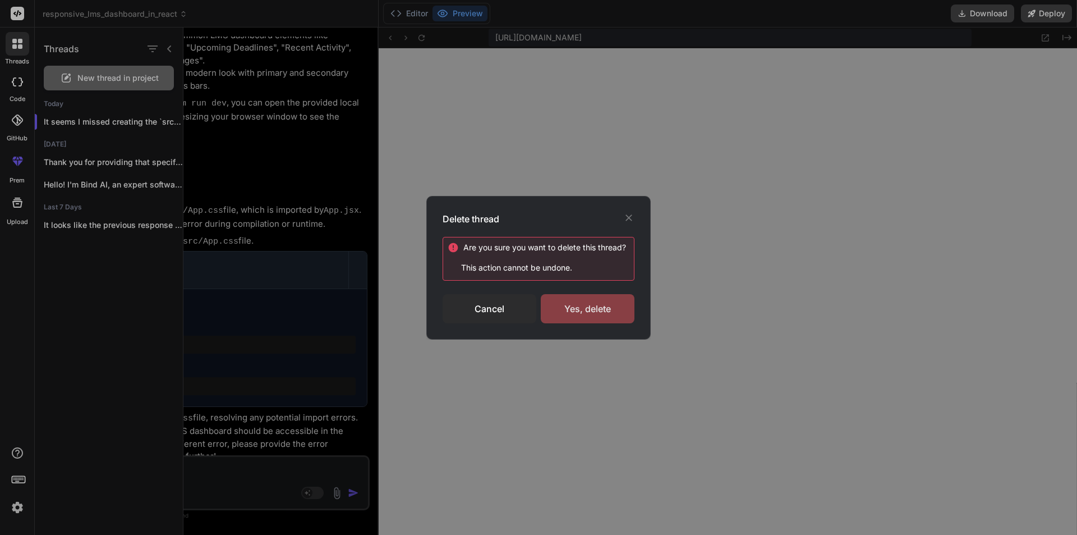
click at [598, 305] on div "Yes, delete" at bounding box center [588, 308] width 94 height 29
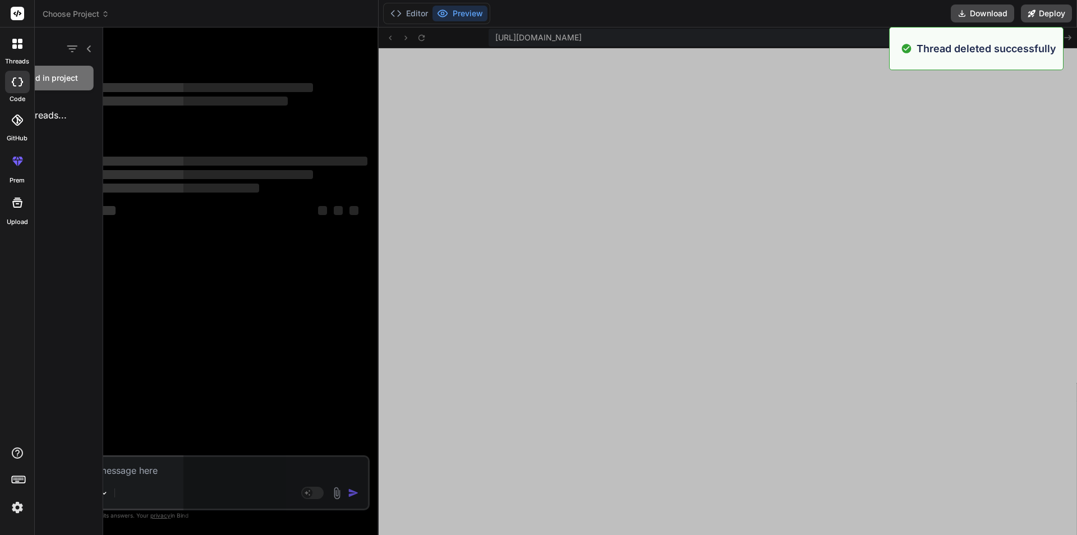
scroll to position [0, 0]
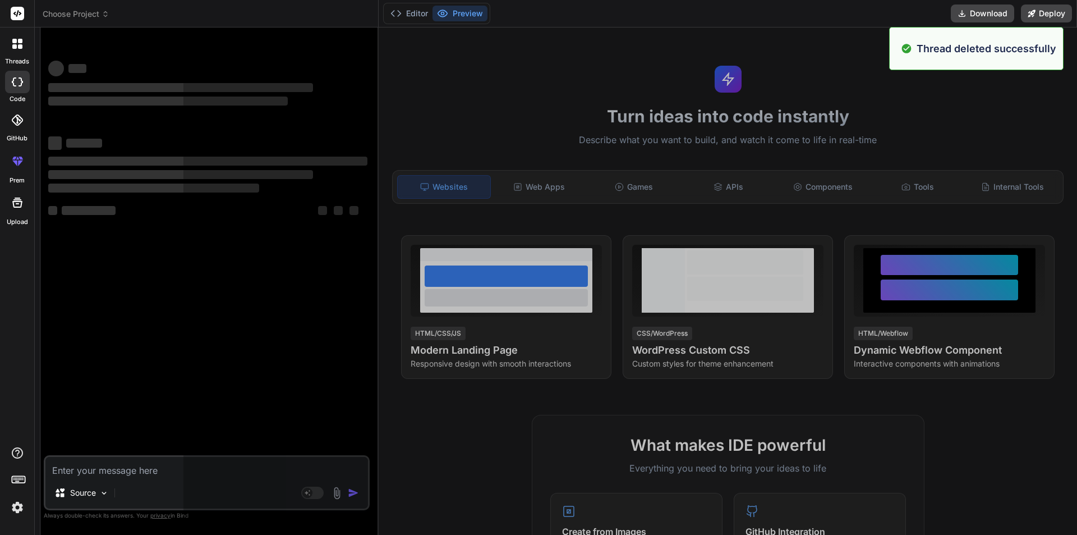
type textarea "x"
